Goal: Check status

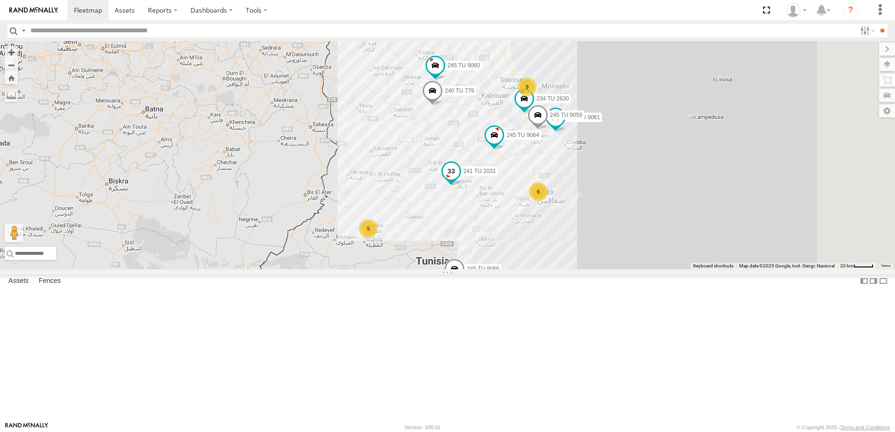
drag, startPoint x: 615, startPoint y: 255, endPoint x: 571, endPoint y: 249, distance: 43.9
click at [460, 180] on span at bounding box center [451, 171] width 17 height 17
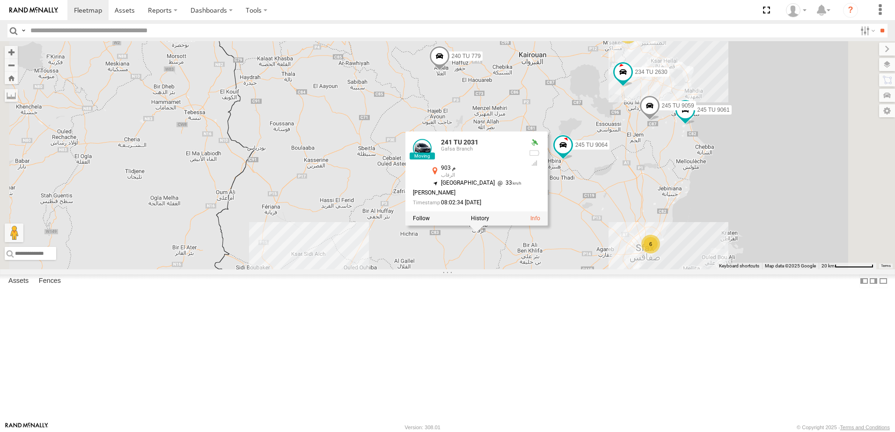
drag, startPoint x: 529, startPoint y: 234, endPoint x: 470, endPoint y: 278, distance: 73.5
click at [470, 270] on div "245 TU 9053 241 TU 2031 245 TU 9064 246 TU 8285 234 TU 2630 246 TU 8284 245 TU …" at bounding box center [447, 155] width 895 height 228
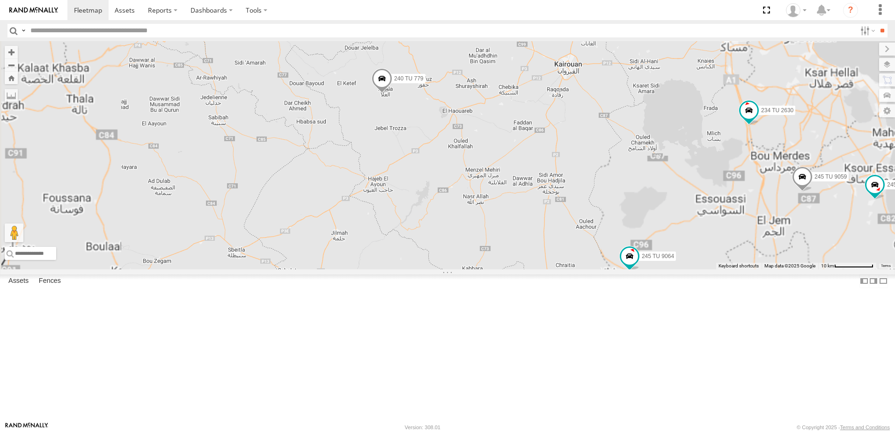
drag, startPoint x: 449, startPoint y: 216, endPoint x: 425, endPoint y: 324, distance: 110.8
click at [425, 270] on div "245 TU 9053 241 TU 2031 245 TU 9064 246 TU 8285 234 TU 2630 246 TU 8284 245 TU …" at bounding box center [447, 155] width 895 height 228
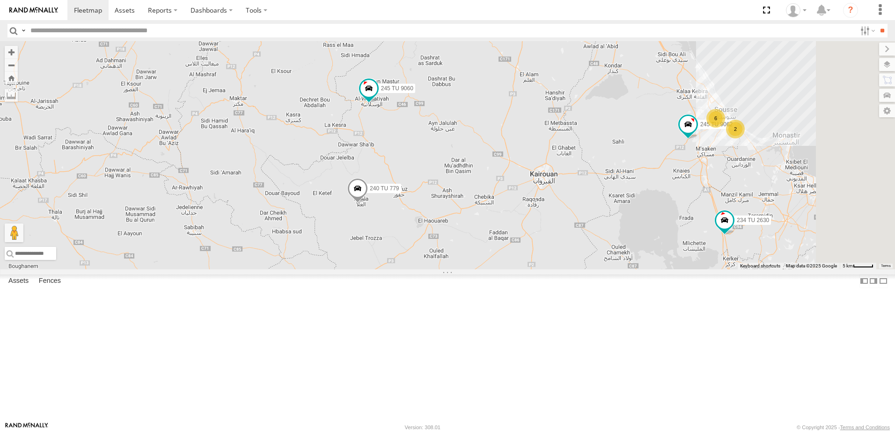
click at [368, 204] on span at bounding box center [357, 190] width 21 height 25
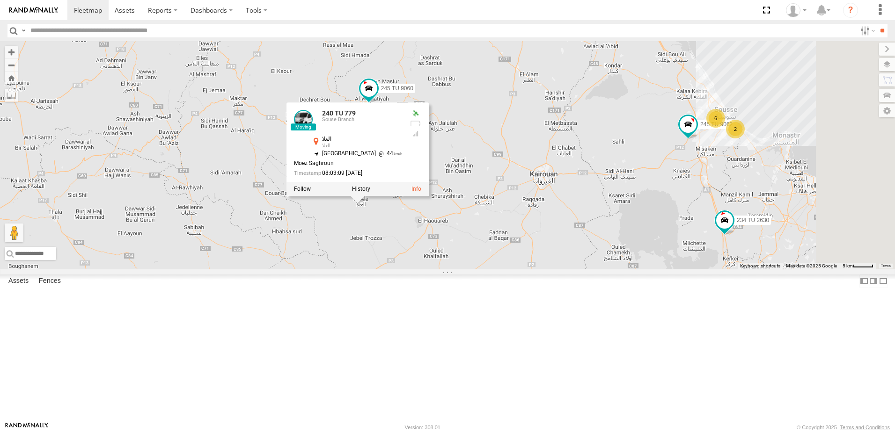
click at [456, 270] on div "245 TU 9053 241 TU 2031 245 TU 9064 246 TU 8285 234 TU 2630 246 TU 8284 245 TU …" at bounding box center [447, 155] width 895 height 228
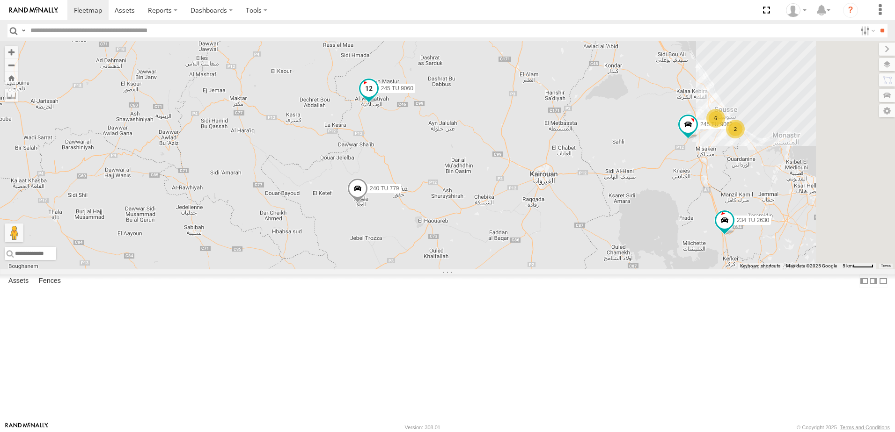
click at [377, 97] on span at bounding box center [368, 88] width 17 height 17
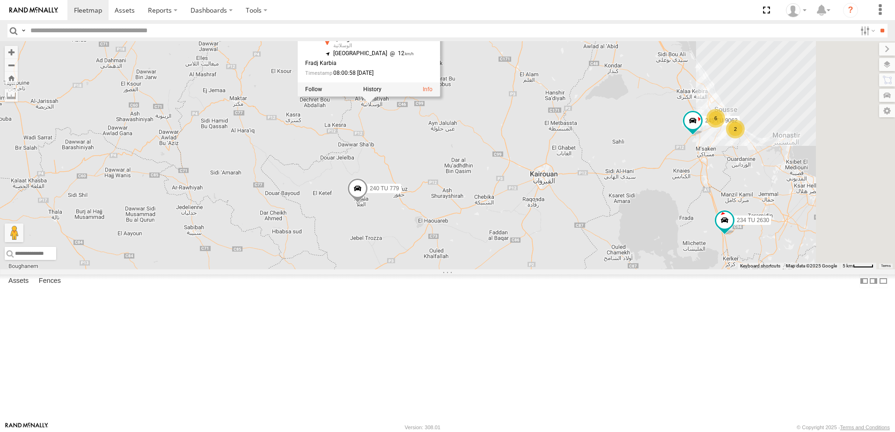
click at [450, 228] on div "245 TU 9053 241 TU 2031 245 TU 9064 246 TU 8285 234 TU 2630 246 TU 8284 245 TU …" at bounding box center [447, 155] width 895 height 228
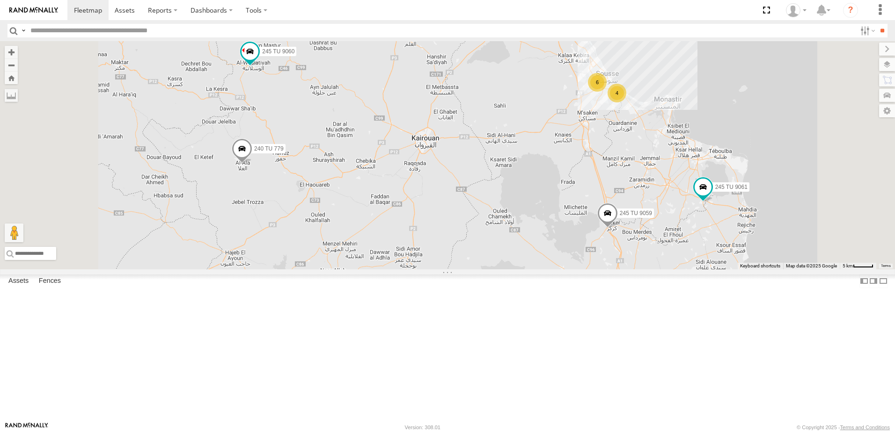
click at [252, 164] on span at bounding box center [242, 151] width 21 height 25
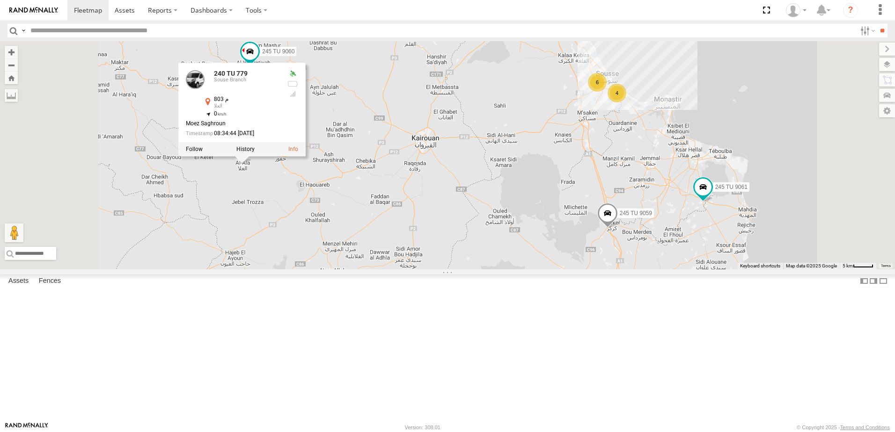
click at [335, 263] on div "245 TU 9061 245 TU 9060 240 TU 779 245 TU 9064 245 TU 9059 4 6 240 TU 779 Souse…" at bounding box center [447, 155] width 895 height 228
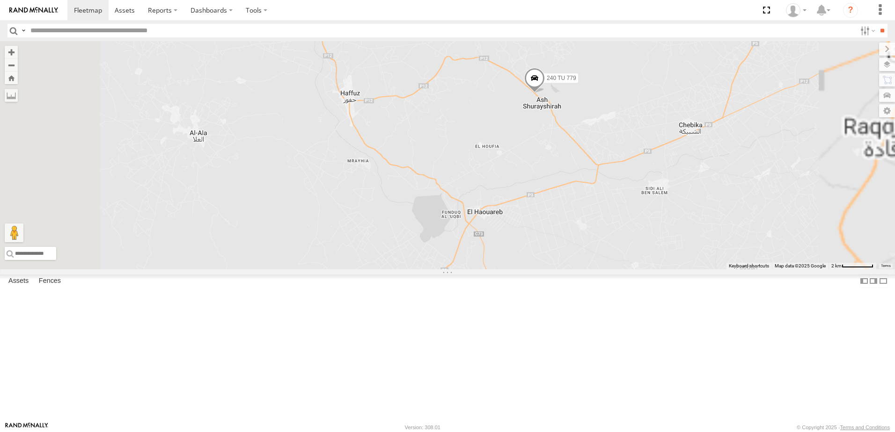
drag, startPoint x: 439, startPoint y: 158, endPoint x: 442, endPoint y: 235, distance: 77.3
click at [442, 235] on div "245 TU 9061 245 TU 9060 240 TU 779 245 TU 9064" at bounding box center [447, 155] width 895 height 228
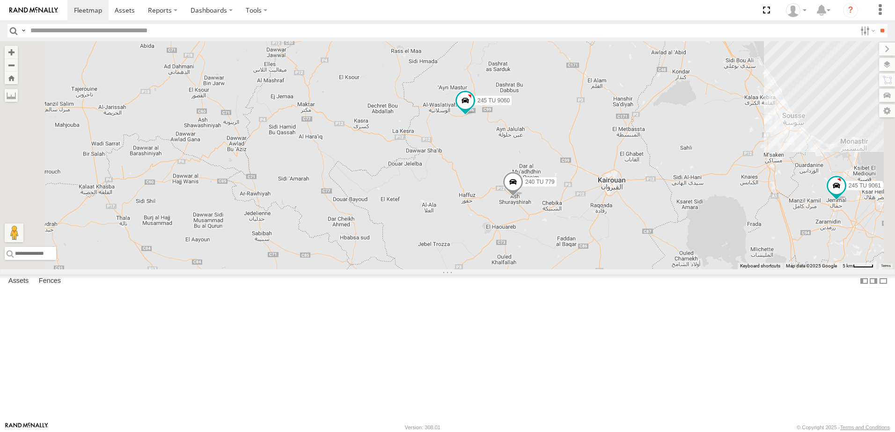
drag, startPoint x: 682, startPoint y: 258, endPoint x: 654, endPoint y: 290, distance: 42.1
click at [654, 270] on div "245 TU 9061 245 TU 9060 240 TU 779 245 TU 9064" at bounding box center [447, 155] width 895 height 228
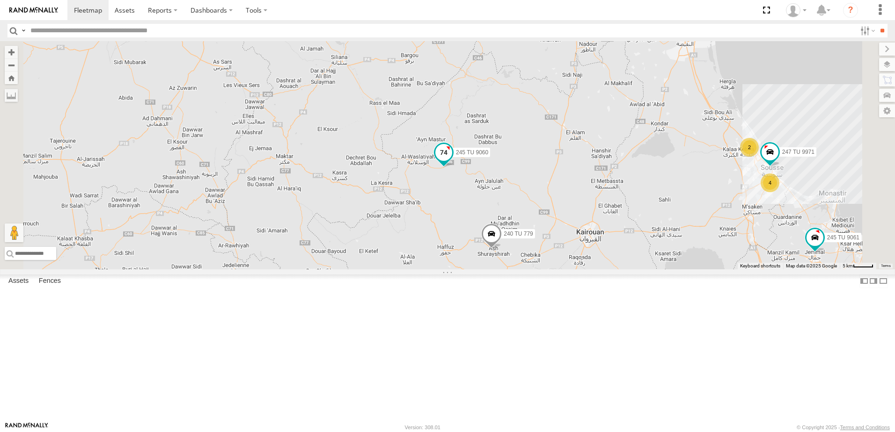
drag, startPoint x: 569, startPoint y: 196, endPoint x: 551, endPoint y: 244, distance: 50.9
click at [548, 249] on div "245 TU 9061 245 TU 9060 240 TU 779 245 TU 9064 4 2 247 TU 9971" at bounding box center [447, 155] width 895 height 228
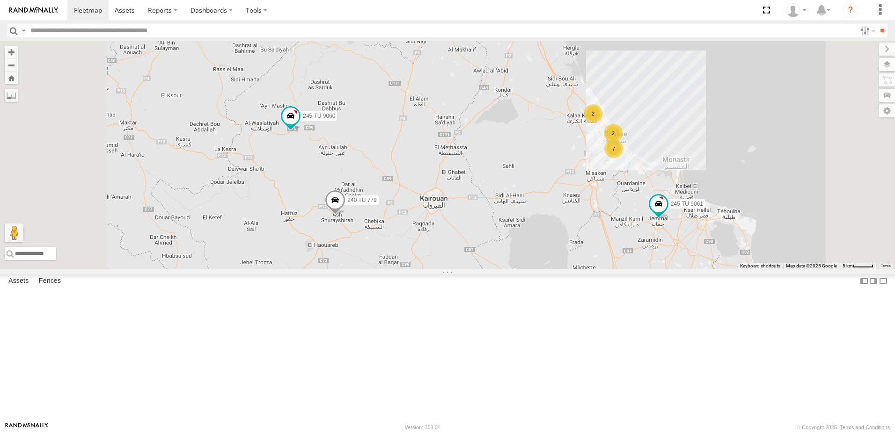
drag, startPoint x: 508, startPoint y: 270, endPoint x: 539, endPoint y: 367, distance: 101.2
click at [540, 270] on div "245 TU 9060 240 TU 779 241 TU 2027 245 TU 9061 245 TU 9064 7 2 2" at bounding box center [447, 155] width 895 height 228
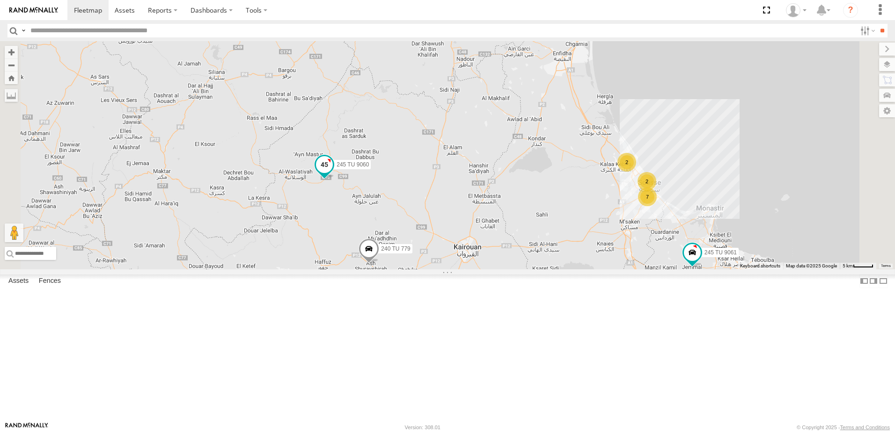
drag, startPoint x: 425, startPoint y: 248, endPoint x: 443, endPoint y: 248, distance: 18.3
click at [333, 173] on span at bounding box center [324, 164] width 17 height 17
